Goal: Navigation & Orientation: Go to known website

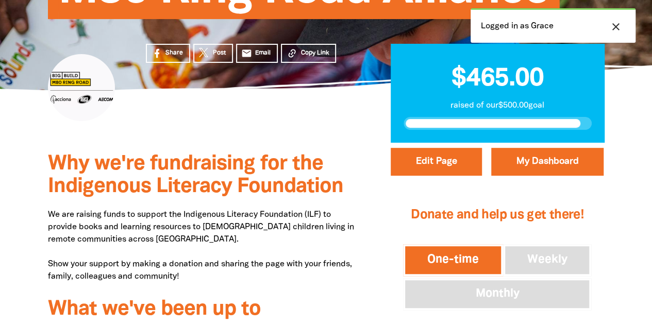
scroll to position [172, 0]
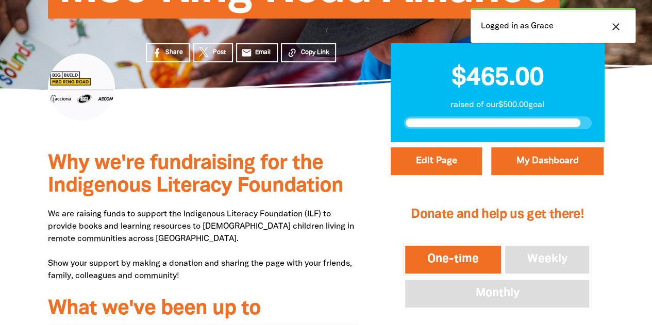
click at [618, 28] on icon "close" at bounding box center [615, 27] width 12 height 12
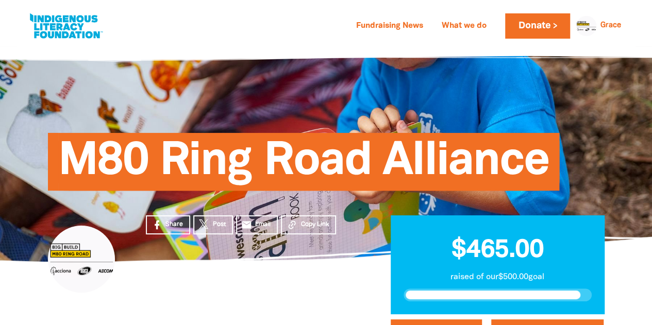
scroll to position [82, 0]
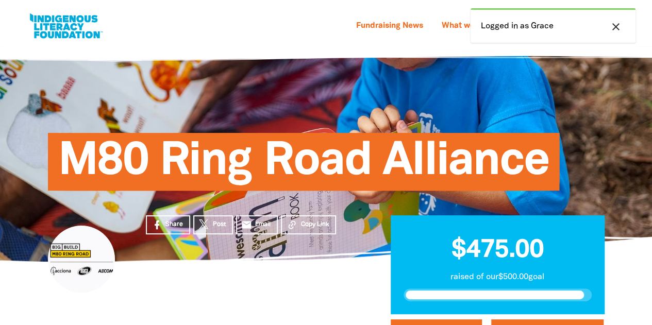
click at [614, 24] on icon "close" at bounding box center [615, 27] width 12 height 12
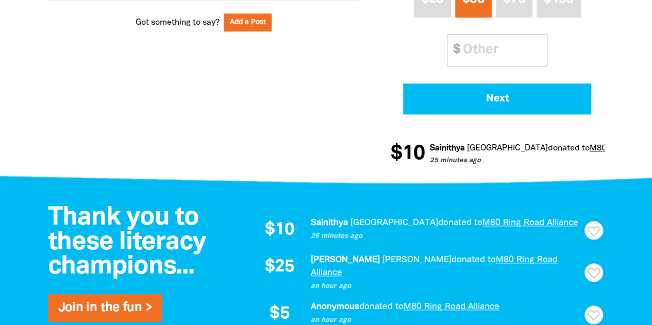
scroll to position [561, 0]
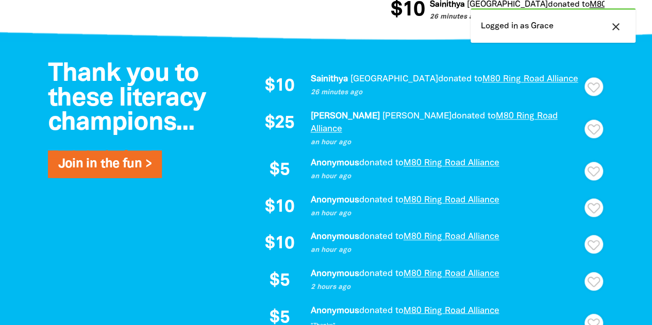
scroll to position [667, 0]
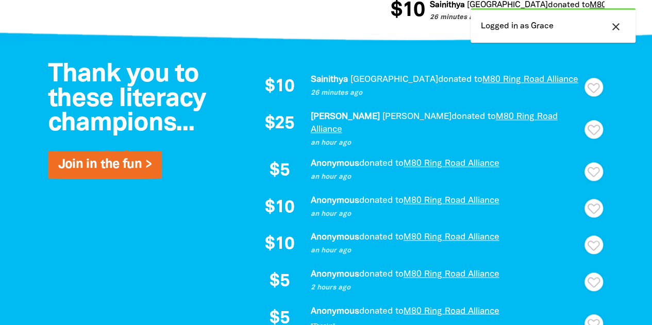
click at [623, 26] on button "close" at bounding box center [615, 26] width 19 height 13
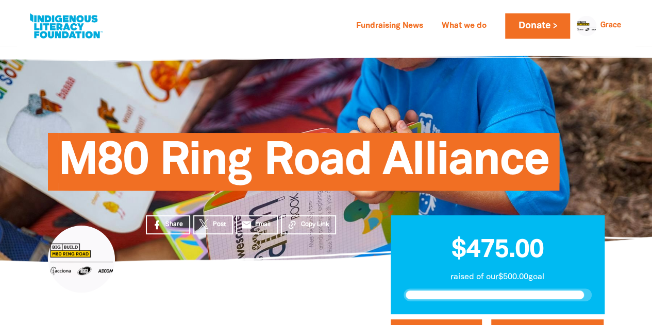
scroll to position [77, 0]
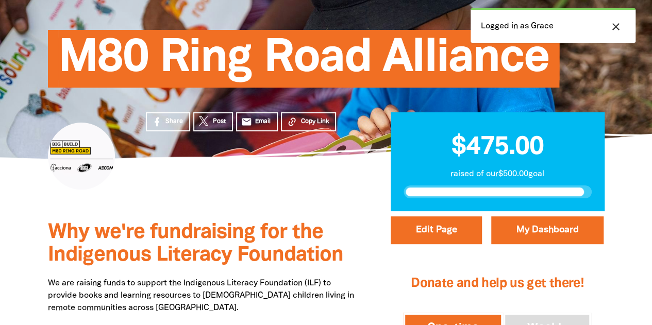
click at [615, 21] on icon "close" at bounding box center [615, 27] width 12 height 12
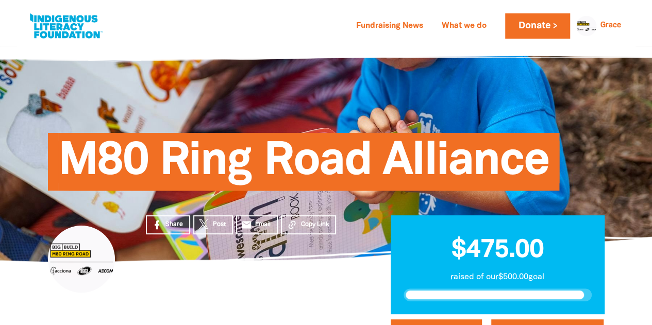
scroll to position [44, 0]
